Goal: Task Accomplishment & Management: Manage account settings

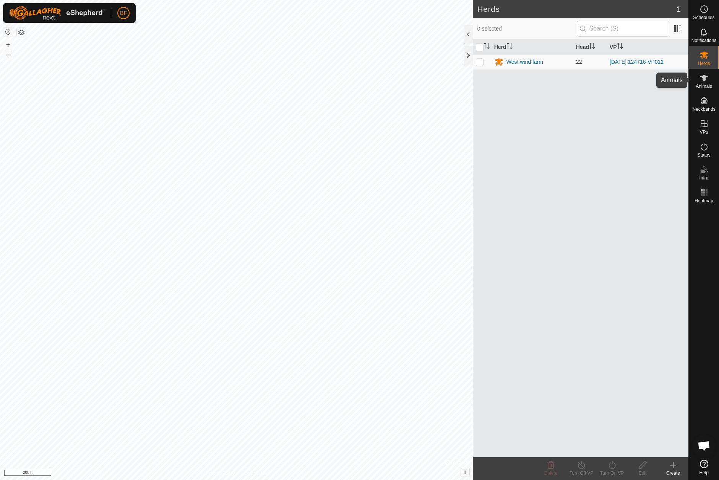
click at [700, 79] on icon at bounding box center [703, 77] width 9 height 9
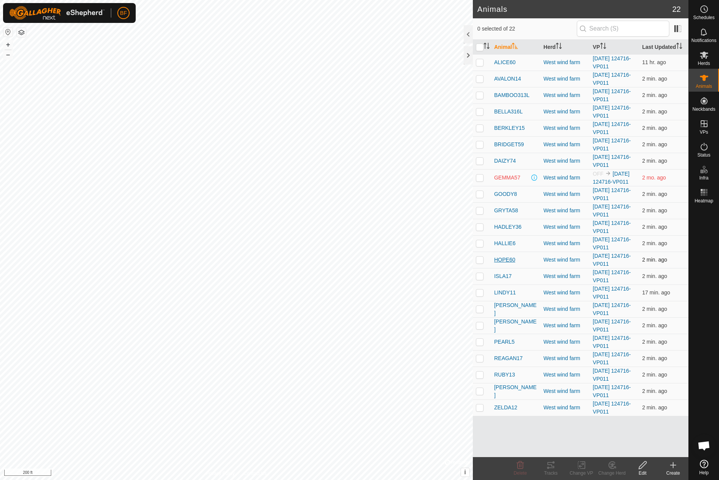
click at [508, 259] on span "HOPE60" at bounding box center [504, 260] width 21 height 8
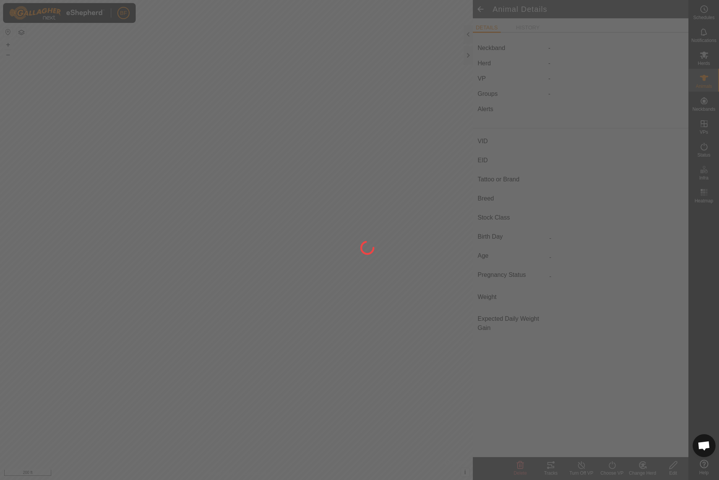
click at [508, 259] on div at bounding box center [359, 240] width 719 height 480
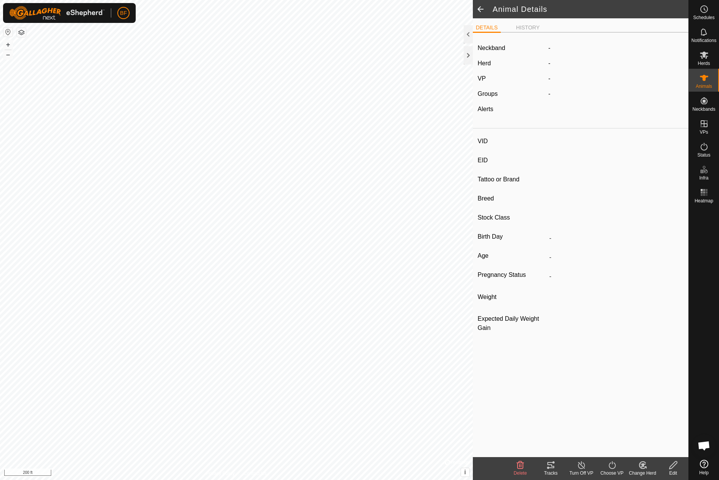
type input "HOPE60"
type input "-"
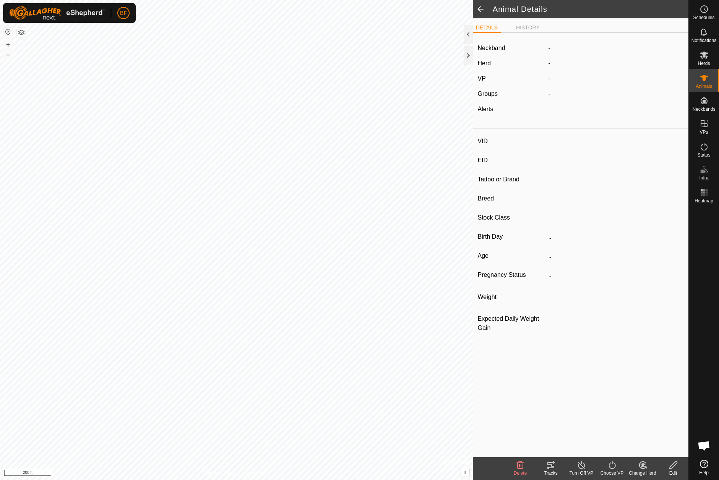
type input "0 kg"
type input "-"
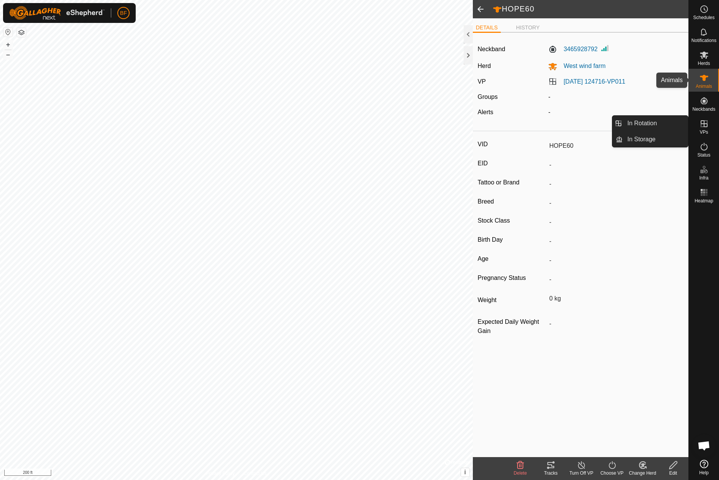
click at [703, 83] on es-animals-svg-icon at bounding box center [704, 78] width 14 height 12
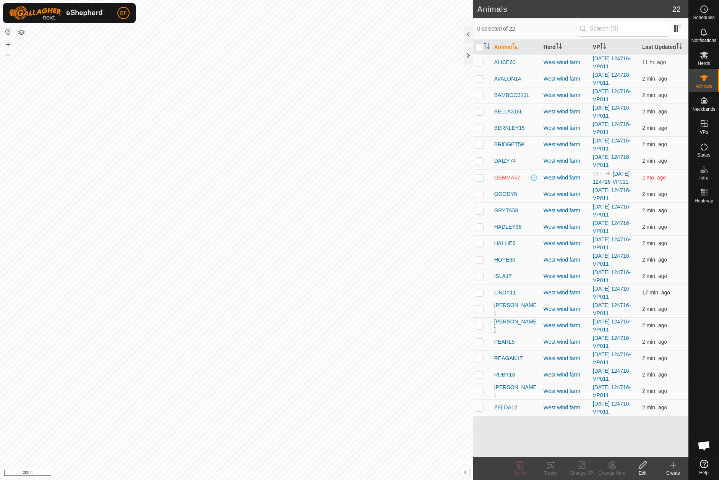
click at [507, 258] on span "HOPE60" at bounding box center [504, 260] width 21 height 8
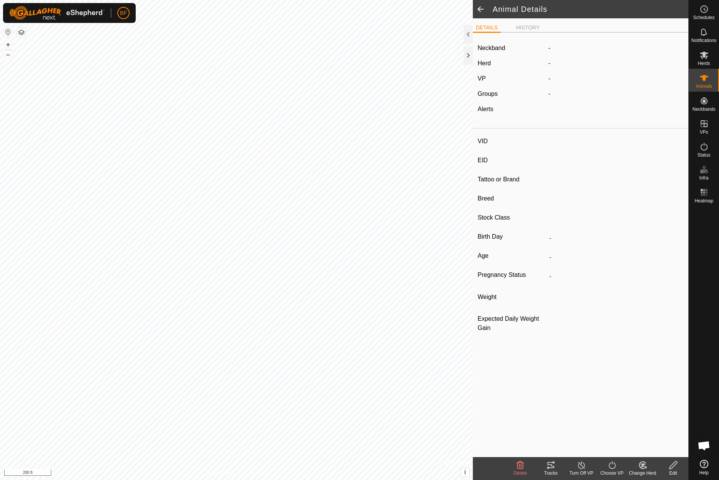
type input "HOPE60"
type input "-"
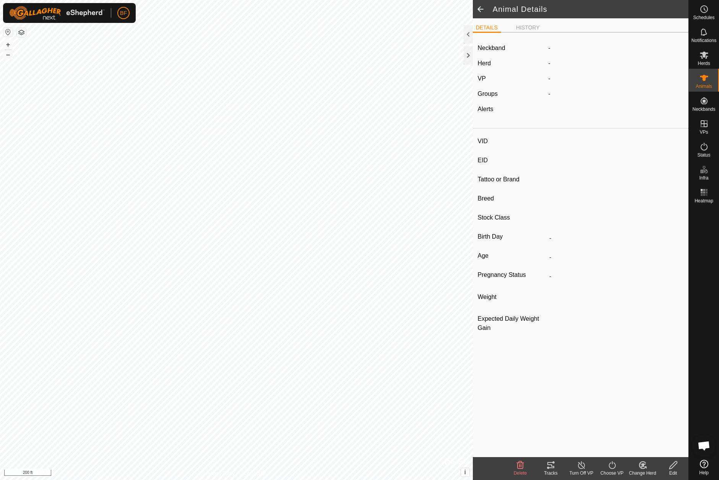
type input "0 kg"
type input "-"
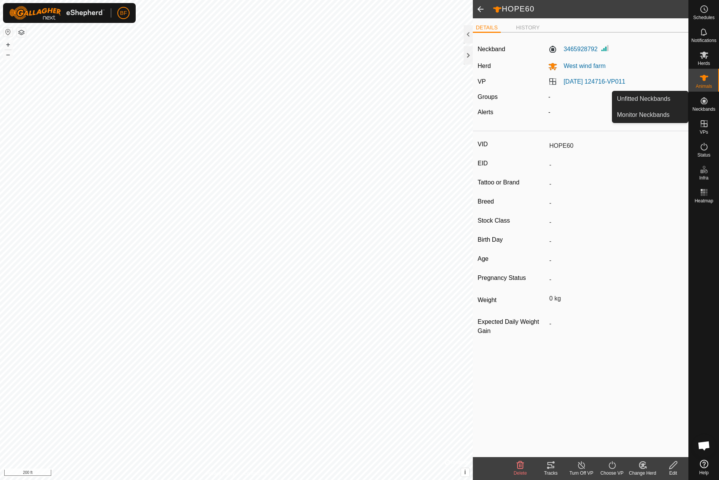
click at [705, 104] on icon at bounding box center [703, 100] width 9 height 9
click at [705, 77] on icon at bounding box center [703, 77] width 9 height 9
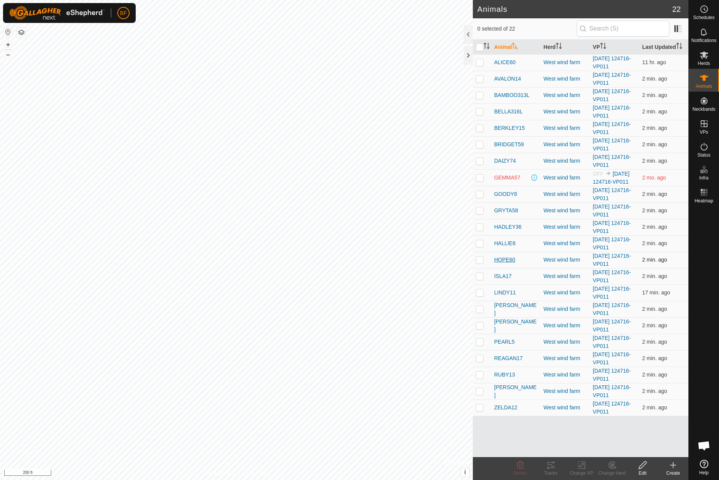
click at [502, 260] on span "HOPE60" at bounding box center [504, 260] width 21 height 8
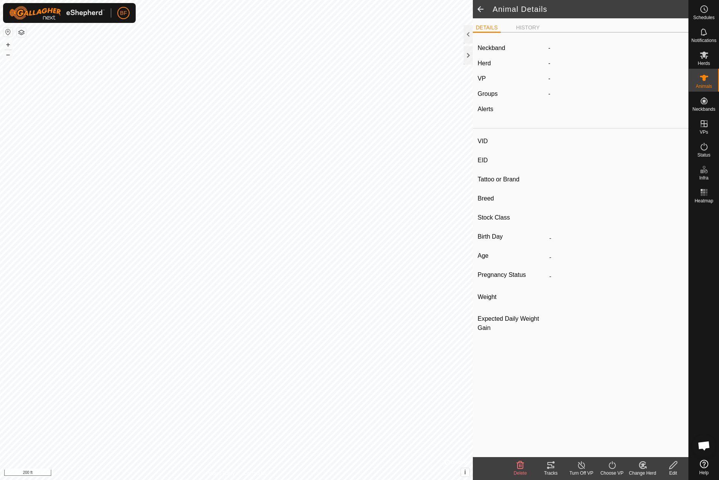
type input "HOPE60"
type input "-"
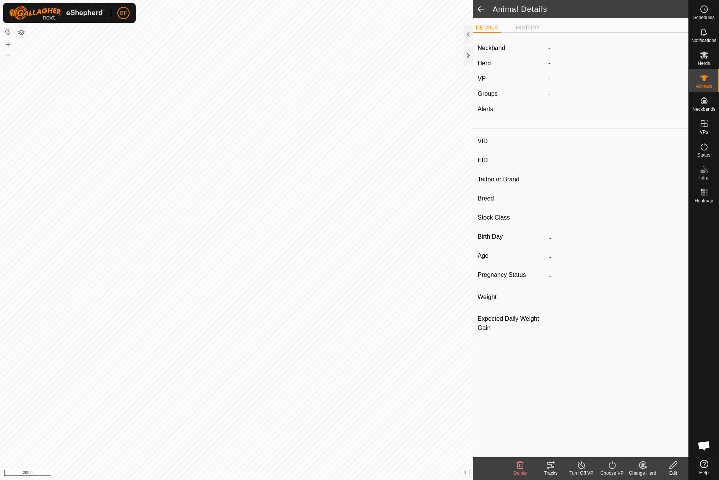
type input "0 kg"
type input "-"
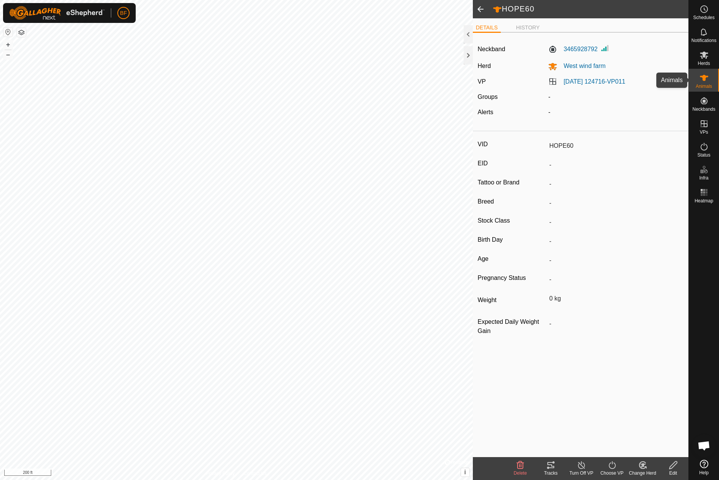
drag, startPoint x: 705, startPoint y: 83, endPoint x: 697, endPoint y: 88, distance: 9.9
click at [705, 83] on es-animals-svg-icon at bounding box center [704, 78] width 14 height 12
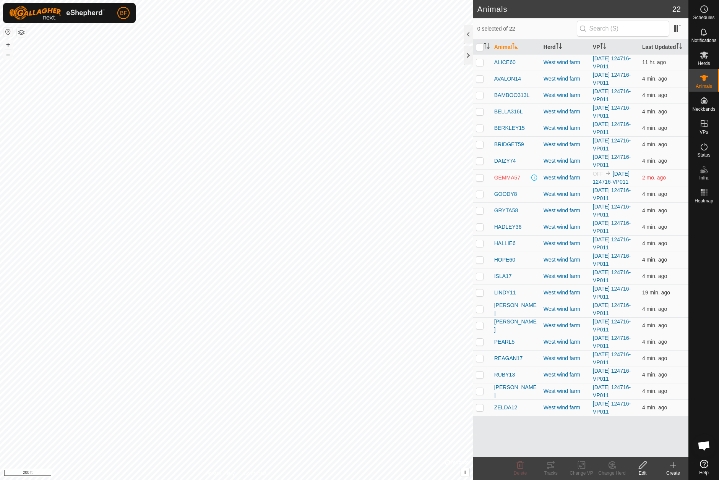
click at [481, 260] on p-checkbox at bounding box center [480, 260] width 8 height 6
checkbox input "true"
click at [553, 469] on icon at bounding box center [550, 465] width 9 height 9
